Goal: Communication & Community: Answer question/provide support

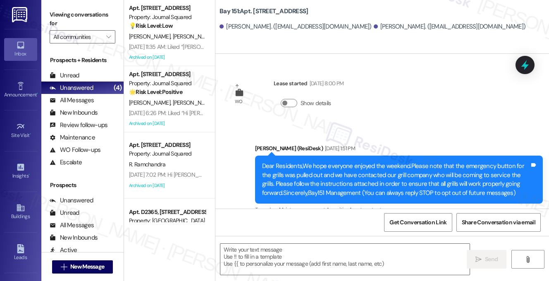
click at [89, 75] on div "Unread (0)" at bounding box center [82, 75] width 82 height 12
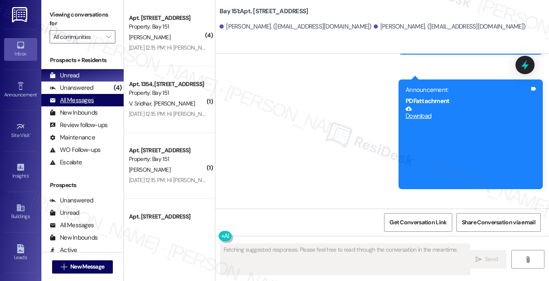
type textarea "Fetching suggested responses. Please feel free to read through the conversation…"
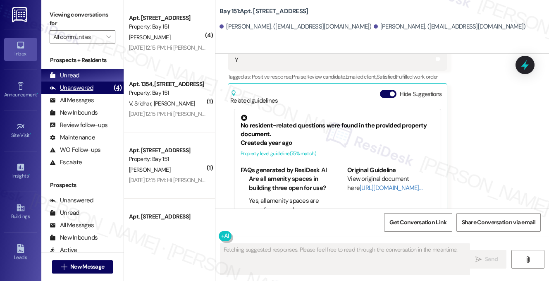
click at [95, 89] on div "Unanswered (4)" at bounding box center [82, 87] width 82 height 12
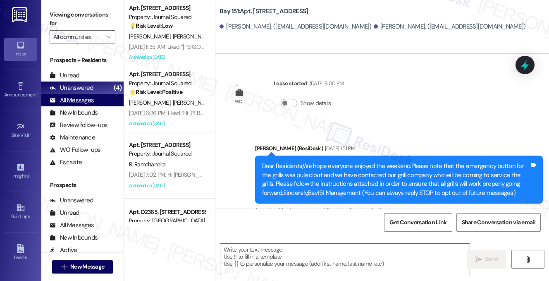
click at [89, 96] on div "All Messages" at bounding box center [72, 100] width 44 height 9
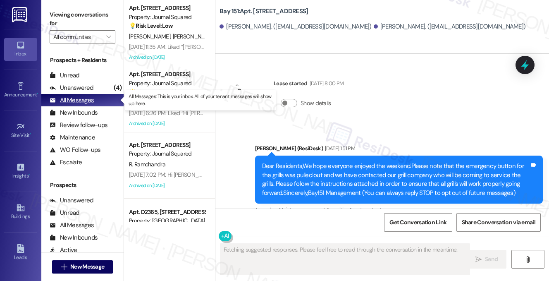
type textarea "Fetching suggested responses. Please feel free to read through the conversation…"
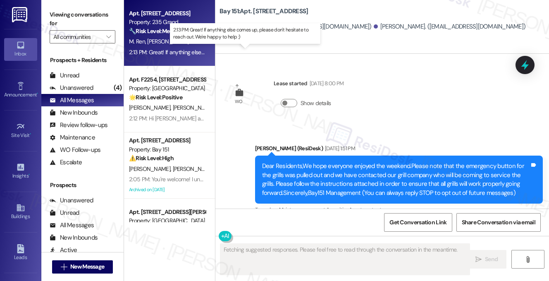
type textarea "Fetching suggested responses. Please feel free to read through the conversation…"
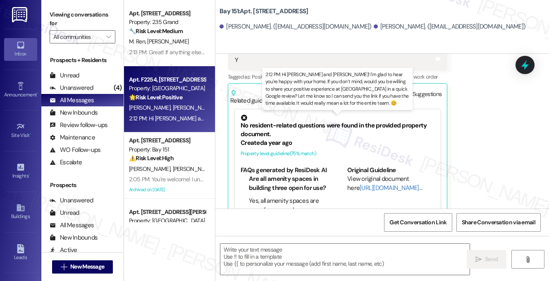
click at [171, 121] on div "2:12 PM: Hi [PERSON_NAME] and [PERSON_NAME]! I'm glad to hear you're happy with…" at bounding box center [532, 117] width 806 height 7
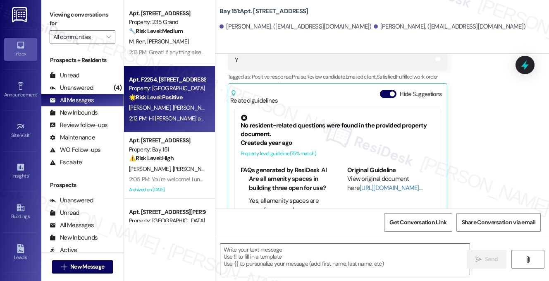
type textarea "Fetching suggested responses. Please feel free to read through the conversation…"
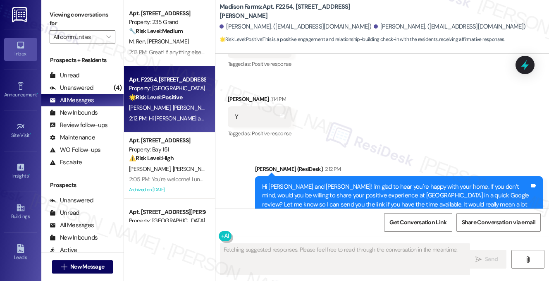
scroll to position [1247, 0]
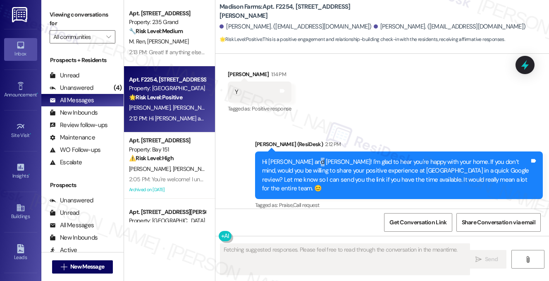
click at [312, 155] on div "Hi [PERSON_NAME] and [PERSON_NAME]! I'm glad to hear you're happy with your hom…" at bounding box center [399, 175] width 288 height 48
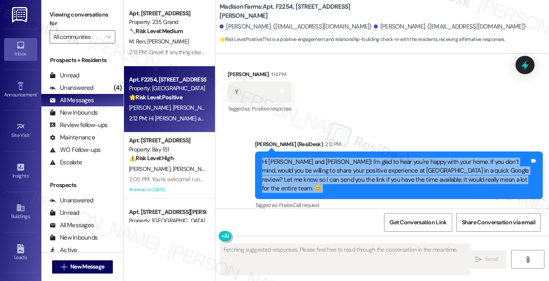
click at [312, 155] on div "Hi [PERSON_NAME] and [PERSON_NAME]! I'm glad to hear you're happy with your hom…" at bounding box center [399, 175] width 288 height 48
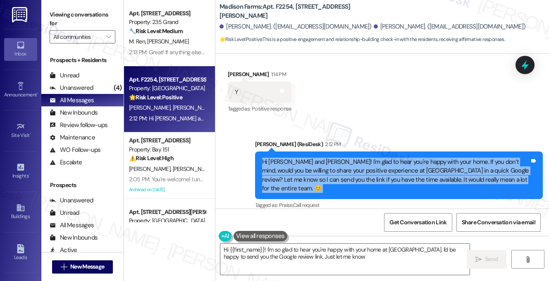
type textarea "Hi {{first_name}}! I'm so glad to hear you're happy with your home at [GEOGRAPH…"
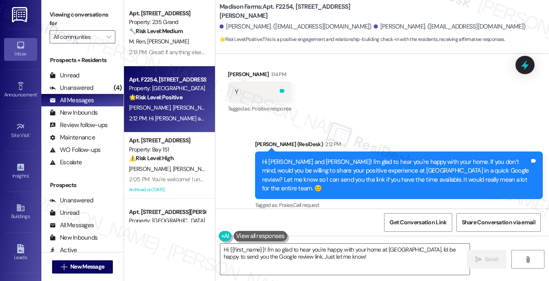
click at [282, 92] on icon at bounding box center [282, 91] width 5 height 4
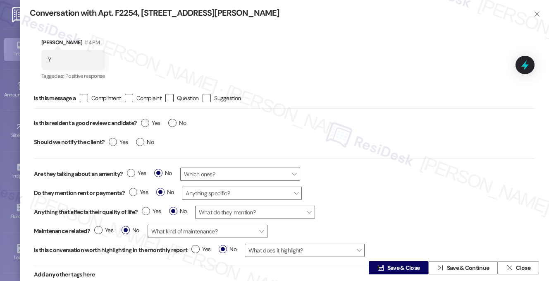
click at [75, 95] on span "Is this message a" at bounding box center [55, 98] width 42 height 9
click at [85, 99] on icon "" at bounding box center [83, 98] width 5 height 9
click at [81, 99] on input " Compliment" at bounding box center [78, 97] width 5 height 5
checkbox input "true"
click at [145, 121] on label "Yes" at bounding box center [150, 123] width 19 height 9
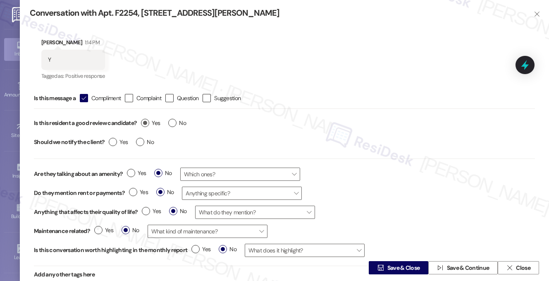
click at [145, 121] on input "Yes" at bounding box center [150, 124] width 19 height 11
radio input "true"
click at [143, 143] on label "No" at bounding box center [145, 142] width 18 height 9
click at [143, 143] on input "No" at bounding box center [145, 143] width 18 height 11
radio input "true"
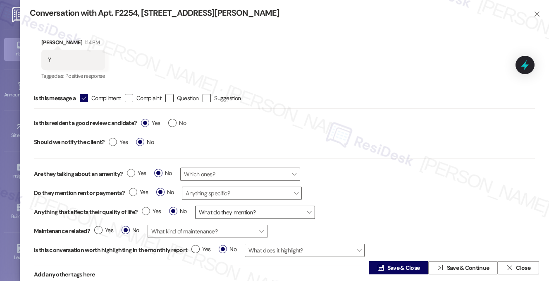
scroll to position [17, 0]
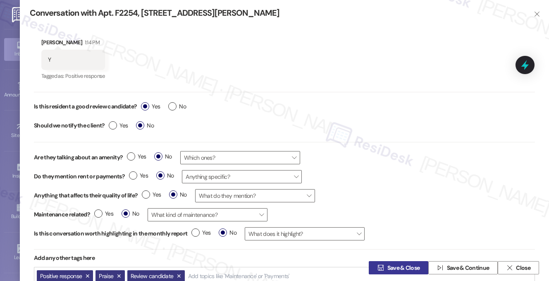
click at [392, 265] on span "Save & Close" at bounding box center [403, 267] width 33 height 9
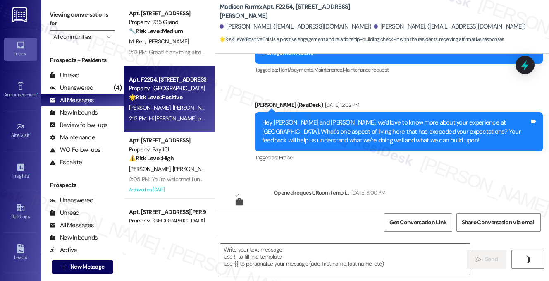
type textarea "Fetching suggested responses. Please feel free to read through the conversation…"
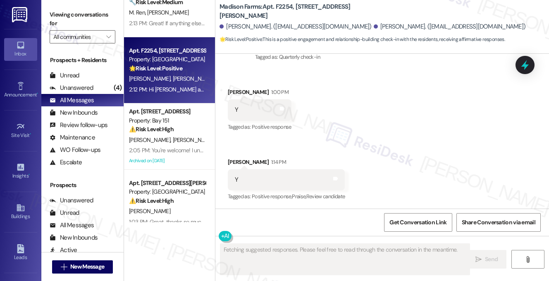
scroll to position [124, 0]
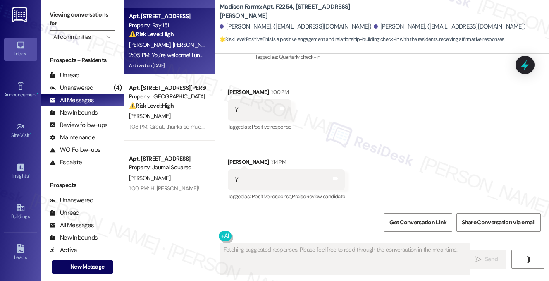
click at [173, 50] on div "2:05 PM: You're welcome! I understand you're in [GEOGRAPHIC_DATA] and prefer em…" at bounding box center [167, 55] width 78 height 10
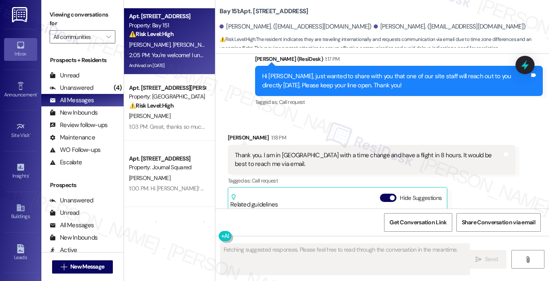
scroll to position [16284, 0]
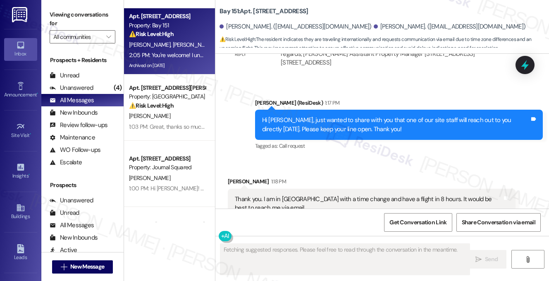
click at [306, 195] on div "Thank you. I am in [GEOGRAPHIC_DATA] with a time change and have a flight in 8 …" at bounding box center [368, 204] width 267 height 18
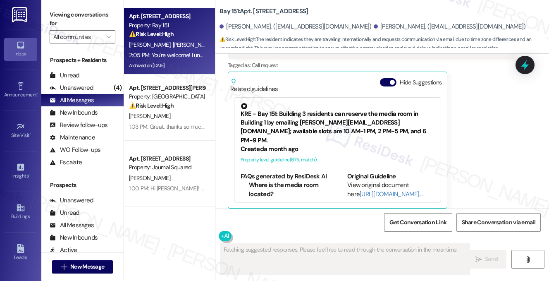
scroll to position [16445, 0]
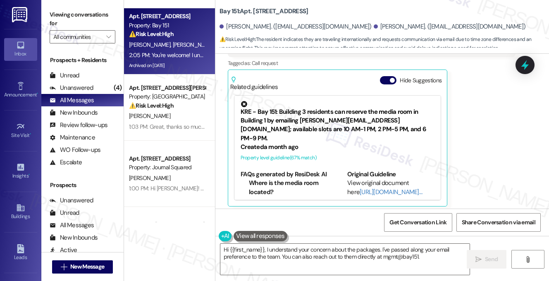
click at [323, 249] on div "You're welcome! I understand you're in [GEOGRAPHIC_DATA] and prefer email. If y…" at bounding box center [395, 262] width 267 height 26
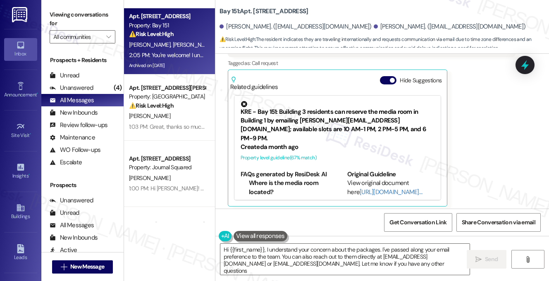
type textarea "Hi {{first_name}}, I understand your concern about the packages. I've passed al…"
click at [323, 249] on div "You're welcome! I understand you're in [GEOGRAPHIC_DATA] and prefer email. If y…" at bounding box center [395, 262] width 267 height 26
click at [459, 231] on div "[PERSON_NAME] (ResiDesk) 2:05 PM" at bounding box center [399, 237] width 288 height 12
click at [446, 249] on div "You're welcome! I understand you're in [GEOGRAPHIC_DATA] and prefer email. If y…" at bounding box center [395, 262] width 267 height 26
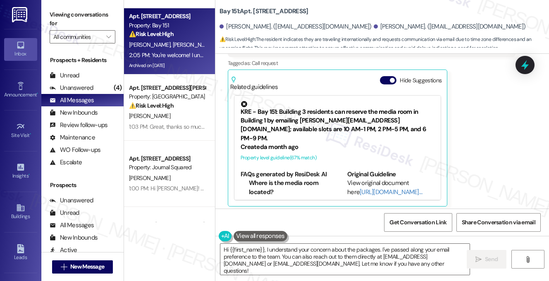
click at [446, 249] on div "You're welcome! I understand you're in [GEOGRAPHIC_DATA] and prefer email. If y…" at bounding box center [395, 262] width 267 height 26
click at [311, 225] on div "Sent via SMS [PERSON_NAME] (ResiDesk) 2:05 PM You're welcome! I understand you'…" at bounding box center [399, 262] width 300 height 75
click at [304, 243] on div "You're welcome! I understand you're in [GEOGRAPHIC_DATA] and prefer email. If y…" at bounding box center [399, 262] width 288 height 39
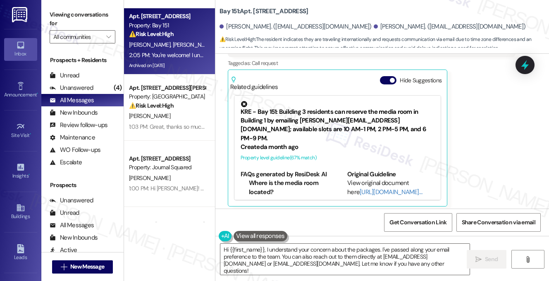
click at [304, 243] on div "You're welcome! I understand you're in [GEOGRAPHIC_DATA] and prefer email. If y…" at bounding box center [399, 262] width 288 height 39
click at [215, 120] on div "Received via SMS [PERSON_NAME] 1:18 PM Thank you. I am in [GEOGRAPHIC_DATA] wit…" at bounding box center [381, 104] width 333 height 215
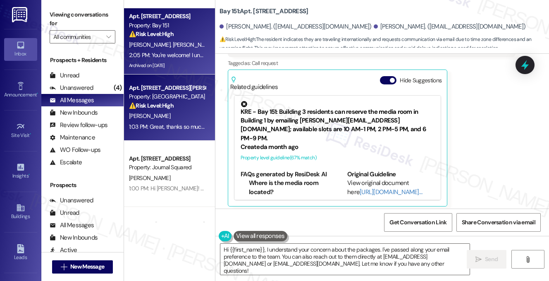
click at [203, 118] on div "[PERSON_NAME]" at bounding box center [167, 116] width 78 height 10
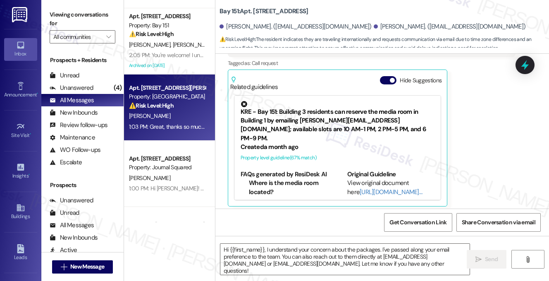
type textarea "Fetching suggested responses. Please feel free to read through the conversation…"
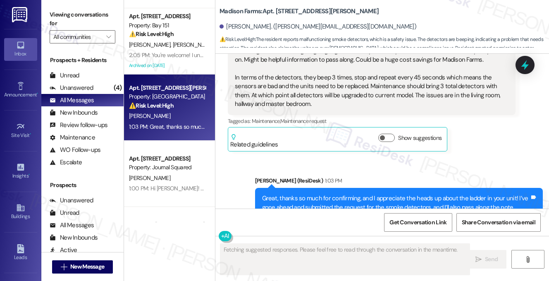
scroll to position [3006, 0]
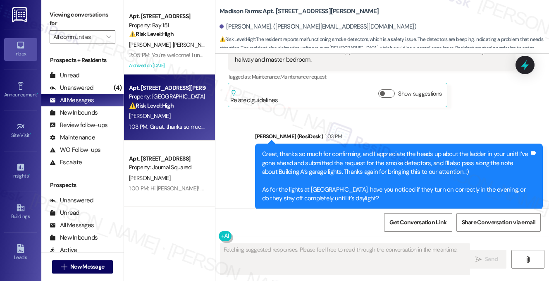
click at [294, 150] on div "Great, thanks so much for confirming, and I appreciate the heads up about the l…" at bounding box center [395, 176] width 267 height 53
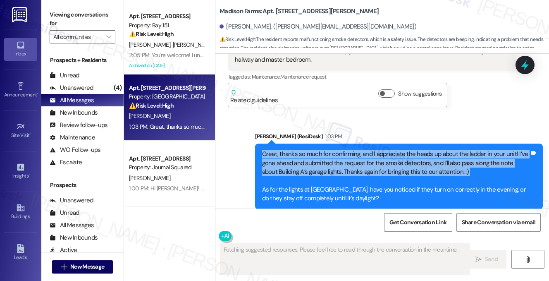
click at [294, 150] on div "Great, thanks so much for confirming, and I appreciate the heads up about the l…" at bounding box center [395, 176] width 267 height 53
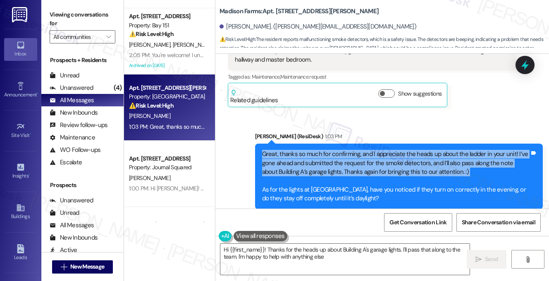
type textarea "Hi {{first_name}}! Thanks for the heads up about Building A's garage lights. I'…"
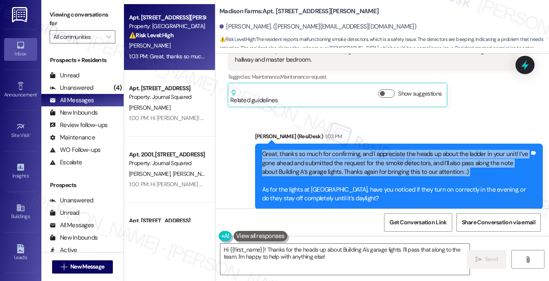
scroll to position [248, 0]
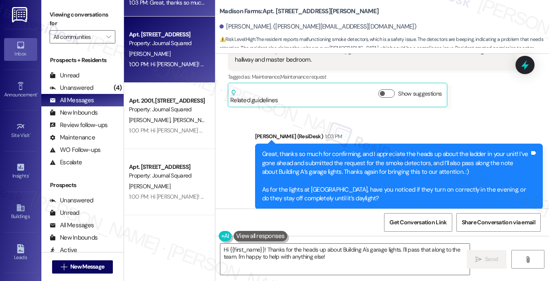
click at [172, 69] on div "1:00 PM: Hi [PERSON_NAME]! We're so glad you chose Journal Squared! We would lo…" at bounding box center [167, 64] width 78 height 10
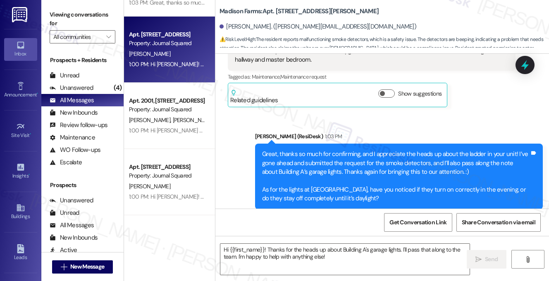
type textarea "Fetching suggested responses. Please feel free to read through the conversation…"
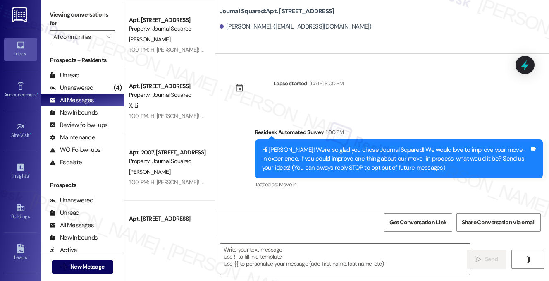
scroll to position [496, 0]
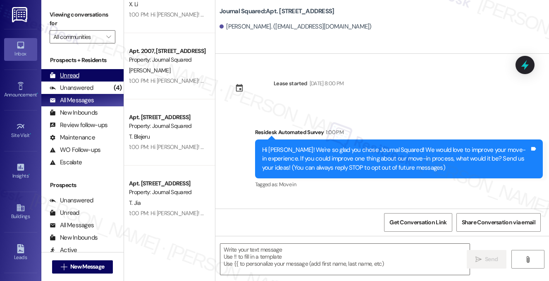
click at [93, 78] on div "Unread (0)" at bounding box center [82, 75] width 82 height 12
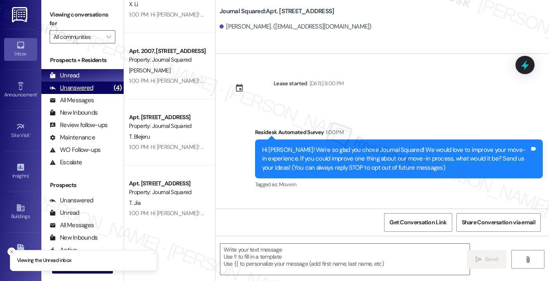
click at [88, 92] on div "Unanswered" at bounding box center [72, 87] width 44 height 9
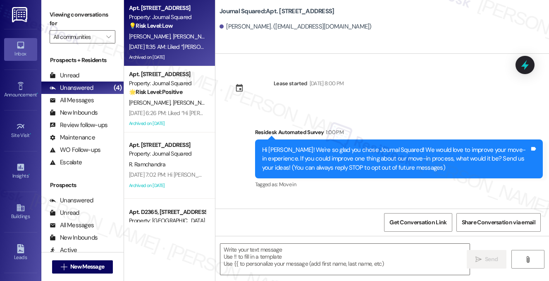
type textarea "Fetching suggested responses. Please feel free to read through the conversation…"
click at [182, 54] on div "Archived on [DATE]" at bounding box center [167, 57] width 78 height 10
type textarea "Fetching suggested responses. Please feel free to read through the conversation…"
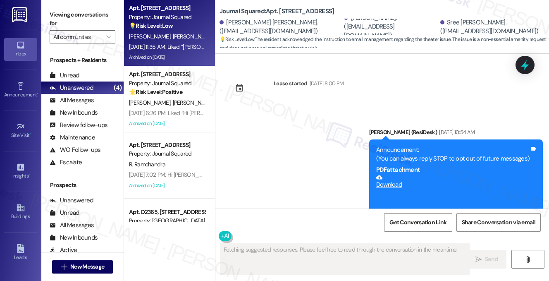
scroll to position [16646, 0]
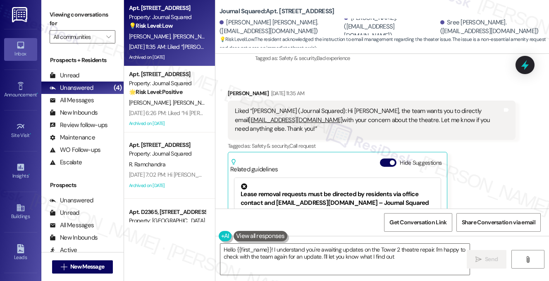
type textarea "Hello {{first_name}}! I understand you're awaiting updates on the Tower 2 theat…"
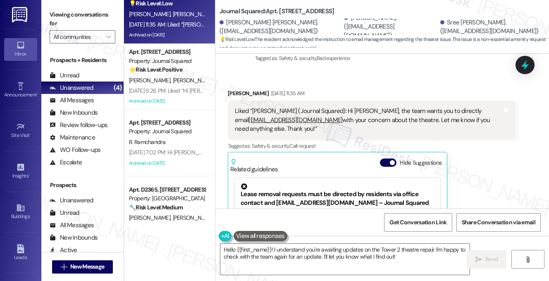
scroll to position [43, 0]
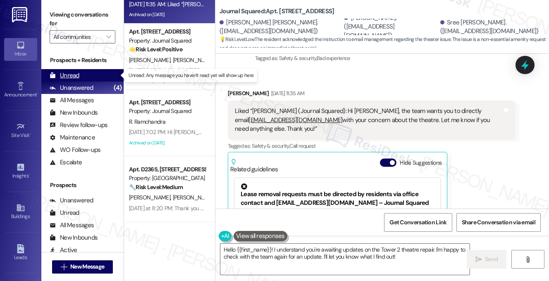
click at [76, 71] on div "Unread" at bounding box center [65, 75] width 30 height 9
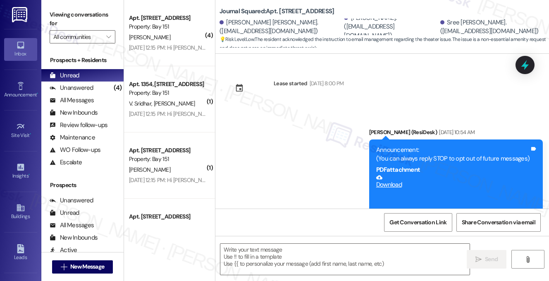
click at [140, 49] on div "[DATE] 12:15 PM: Hi [PERSON_NAME]! The leasing office will be closed [DATE][DAT…" at bounding box center [395, 47] width 533 height 7
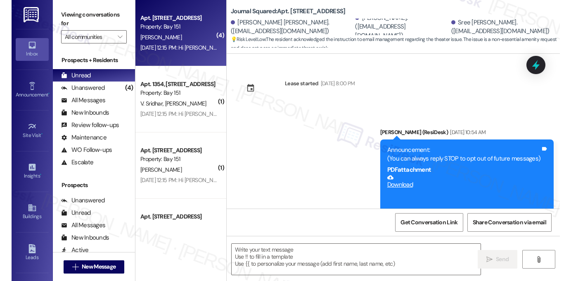
scroll to position [16646, 0]
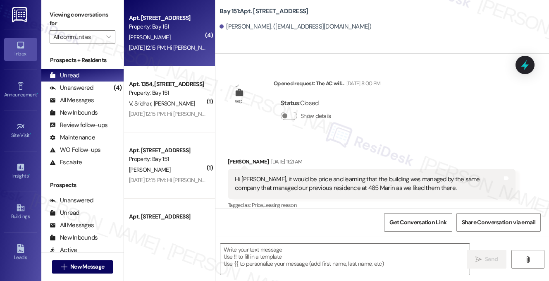
type textarea "Fetching suggested responses. Please feel free to read through the conversation…"
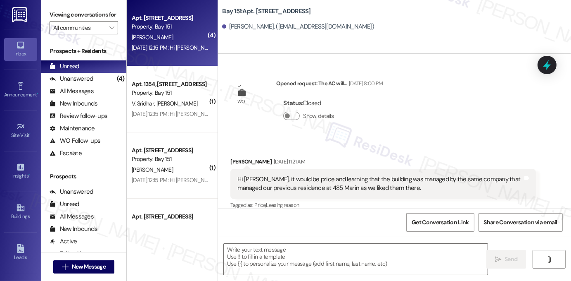
scroll to position [25684, 0]
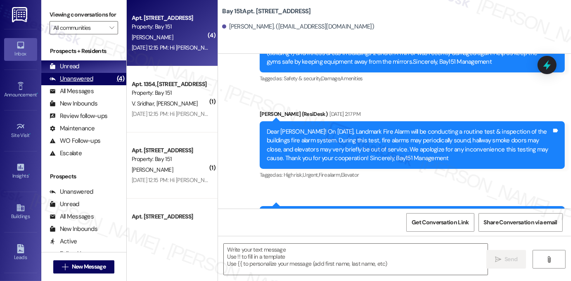
click at [74, 85] on div "Unanswered (4)" at bounding box center [83, 79] width 85 height 12
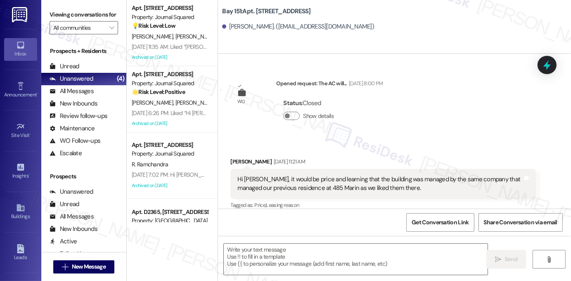
type textarea "Fetching suggested responses. Please feel free to read through the conversation…"
